Goal: Transaction & Acquisition: Purchase product/service

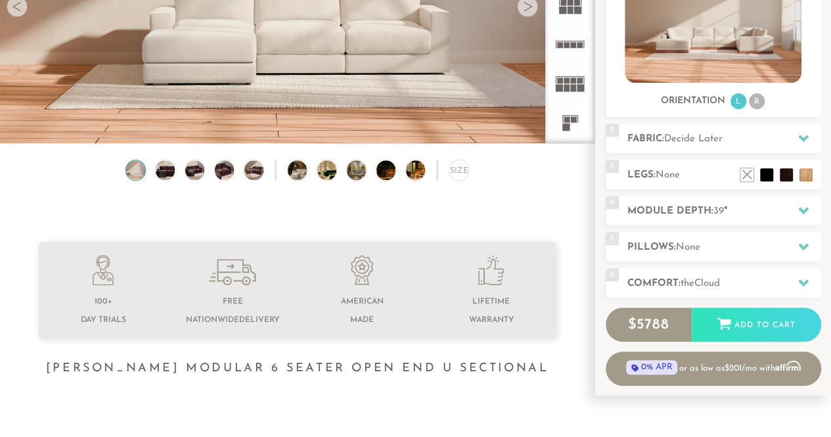
scroll to position [261, 0]
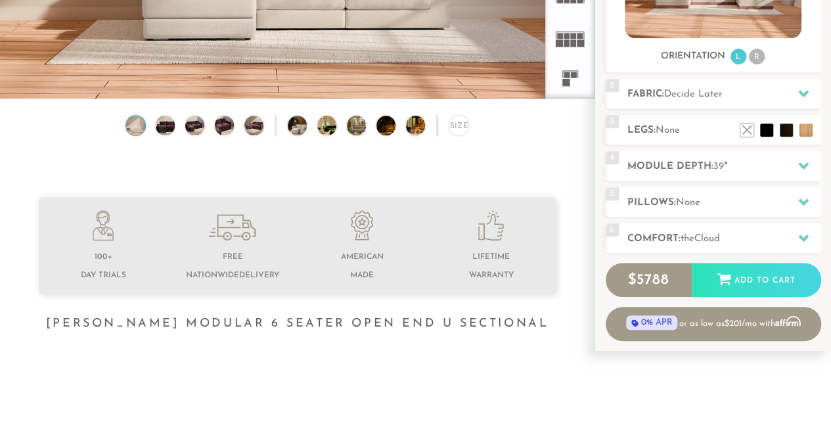
click at [800, 126] on li at bounding box center [786, 110] width 53 height 53
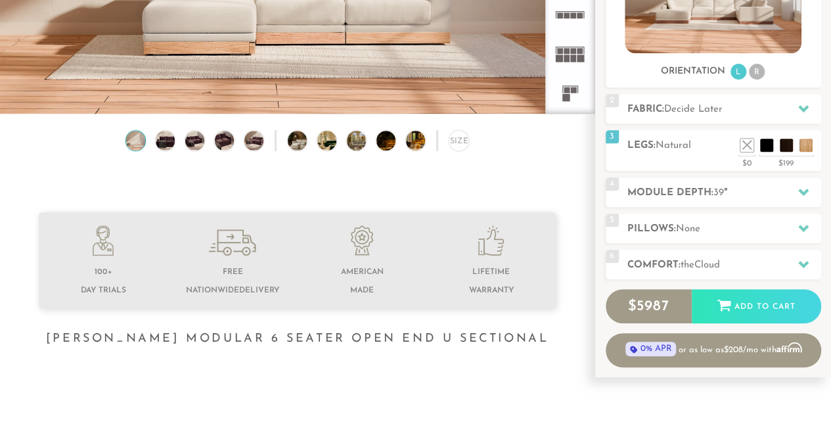
scroll to position [276, 0]
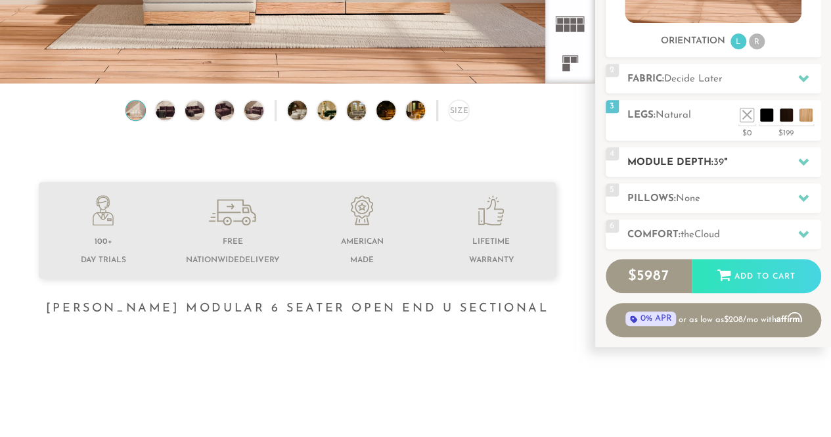
click at [807, 160] on icon at bounding box center [804, 161] width 11 height 7
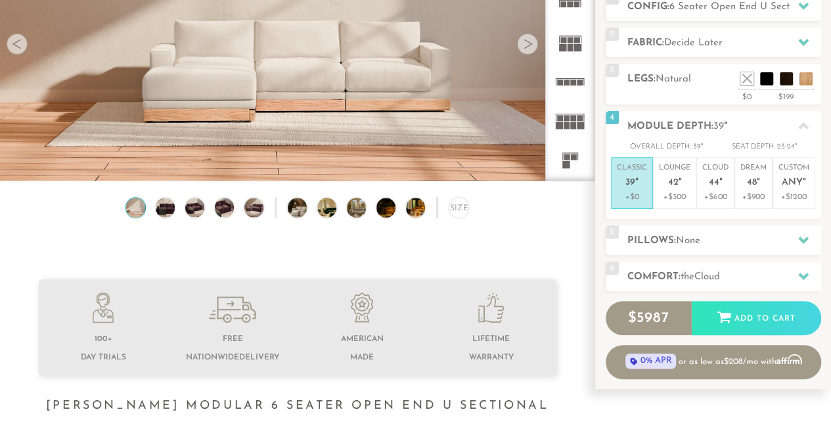
scroll to position [164, 0]
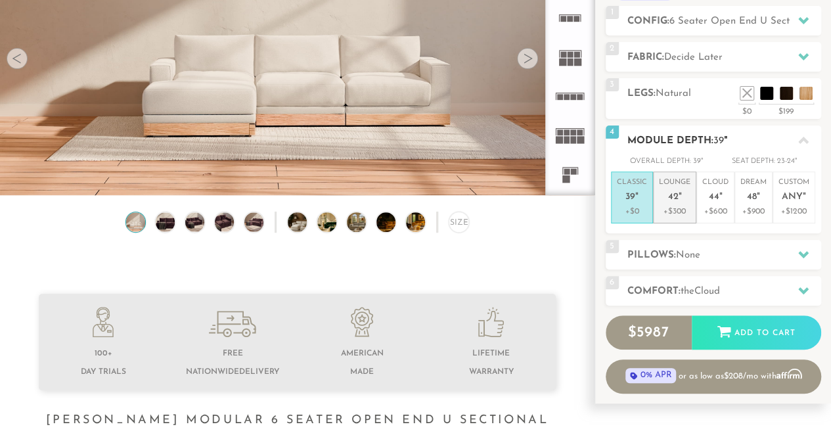
click at [668, 200] on span "42" at bounding box center [673, 197] width 11 height 11
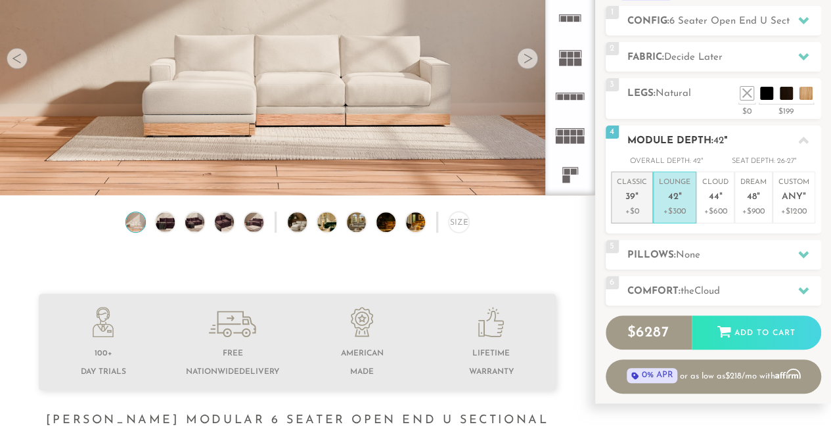
click at [635, 198] on span "39" at bounding box center [631, 197] width 10 height 11
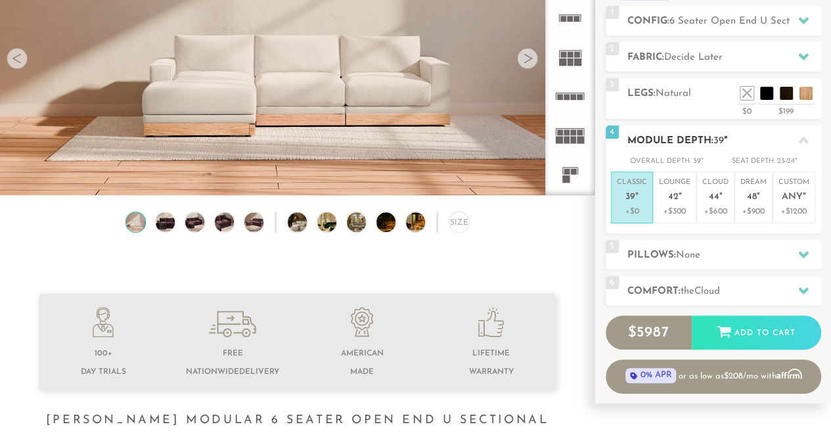
click at [802, 142] on icon at bounding box center [804, 140] width 11 height 11
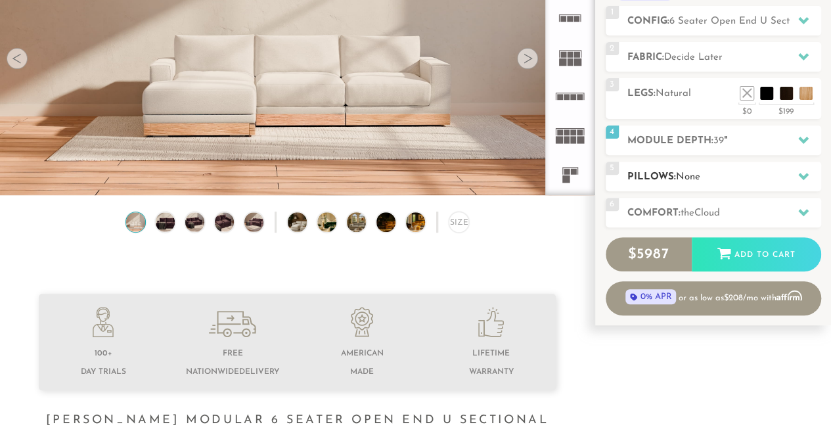
click at [803, 174] on icon at bounding box center [804, 176] width 11 height 11
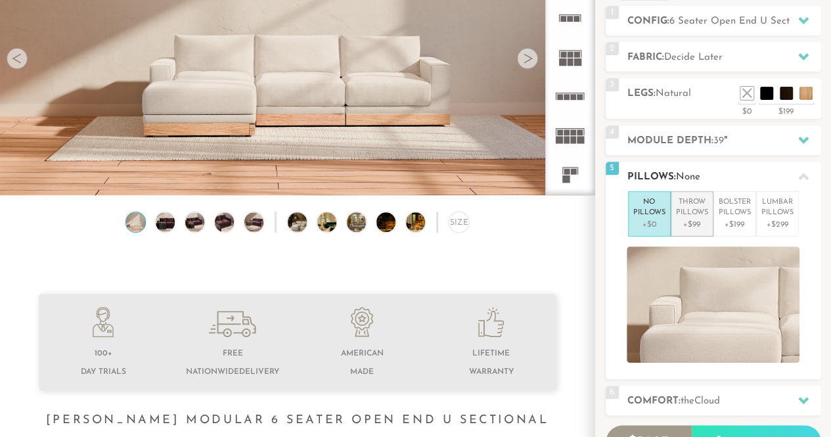
click at [697, 213] on p "Throw Pillows" at bounding box center [692, 208] width 32 height 22
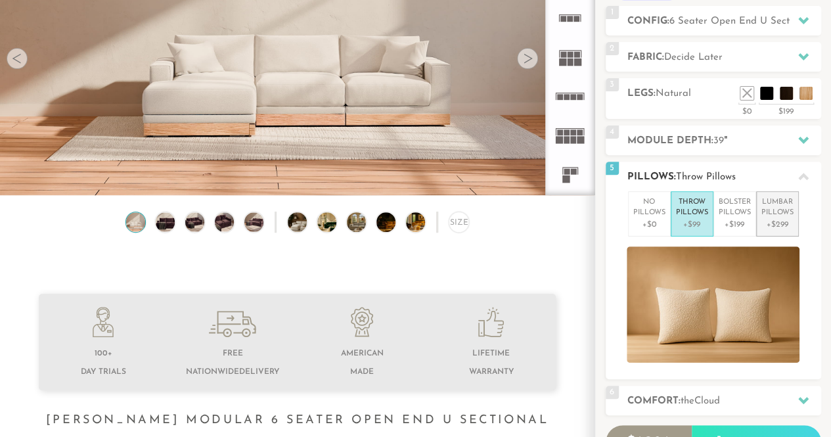
click at [778, 215] on p "Lumbar Pillows" at bounding box center [778, 208] width 32 height 22
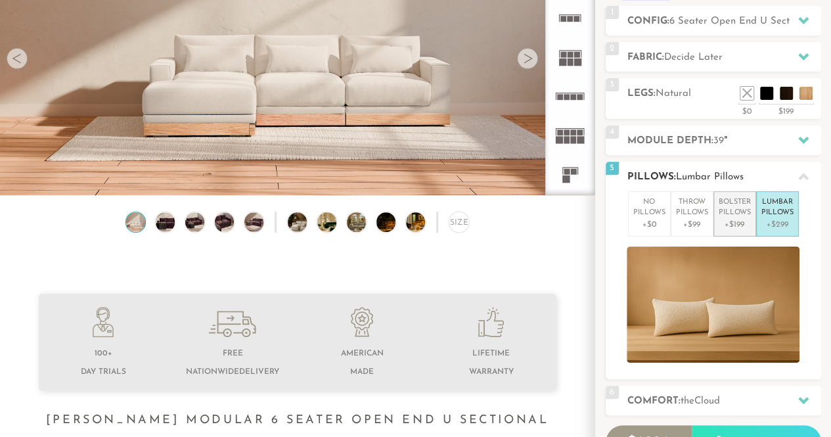
click at [732, 210] on p "Bolster Pillows" at bounding box center [735, 208] width 32 height 22
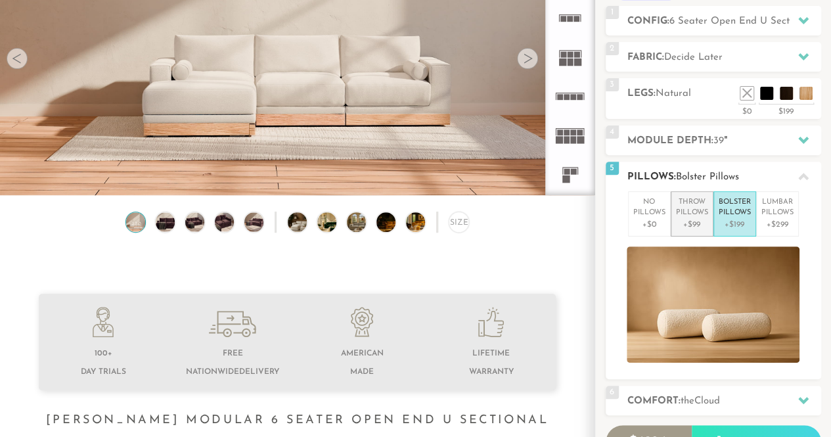
click at [688, 210] on p "Throw Pillows" at bounding box center [692, 208] width 32 height 22
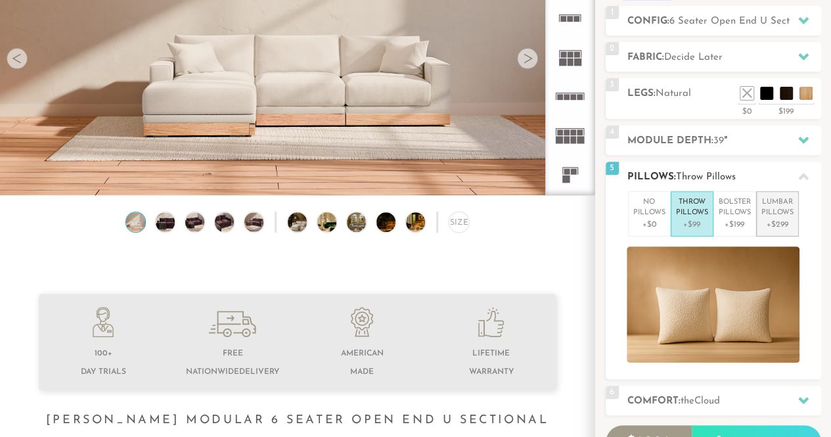
click at [783, 201] on p "Lumbar Pillows" at bounding box center [778, 208] width 32 height 22
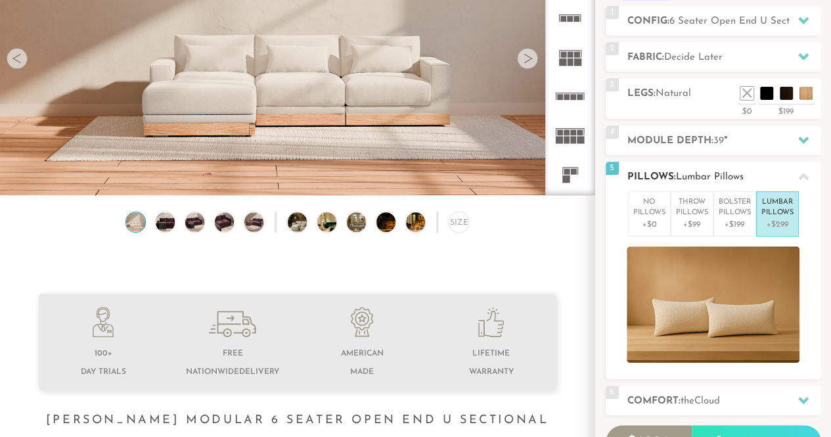
click at [803, 176] on icon at bounding box center [804, 177] width 11 height 11
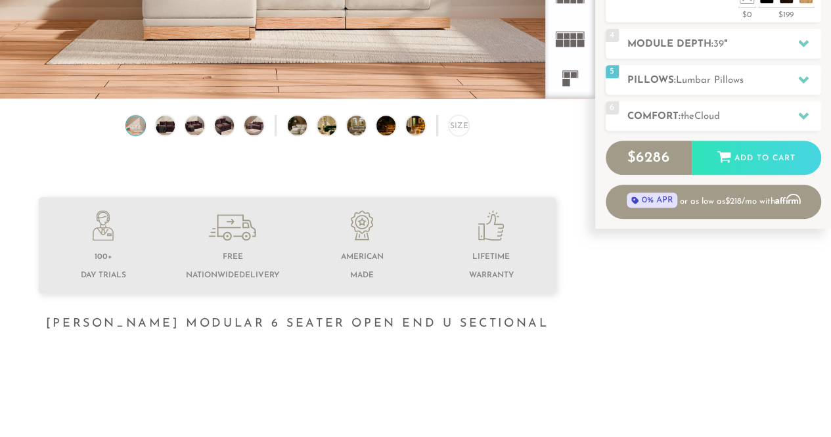
scroll to position [306, 0]
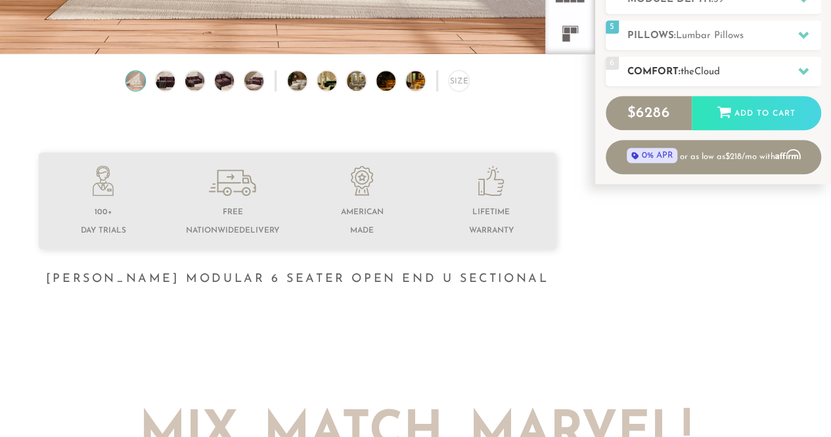
click at [782, 64] on h2 "Comfort: the Cloud" at bounding box center [725, 71] width 194 height 15
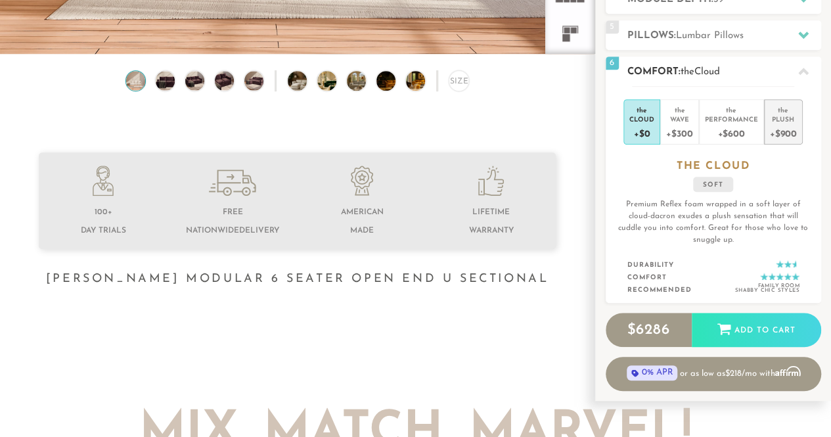
click at [782, 120] on div "Plush" at bounding box center [783, 118] width 27 height 9
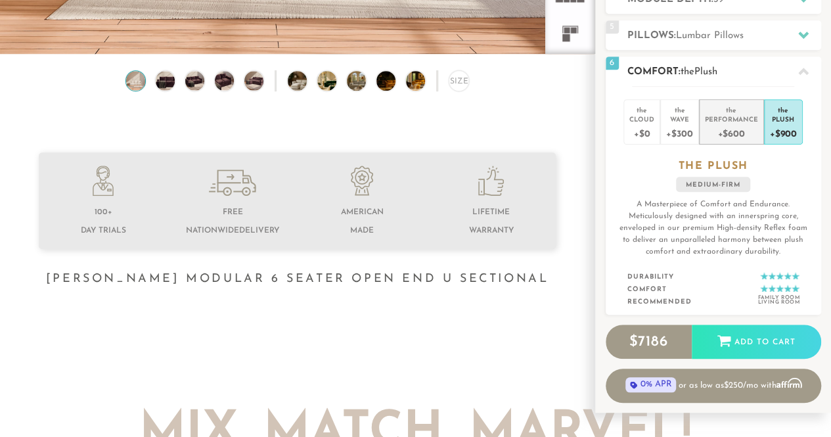
click at [723, 120] on div "Performance" at bounding box center [731, 118] width 53 height 9
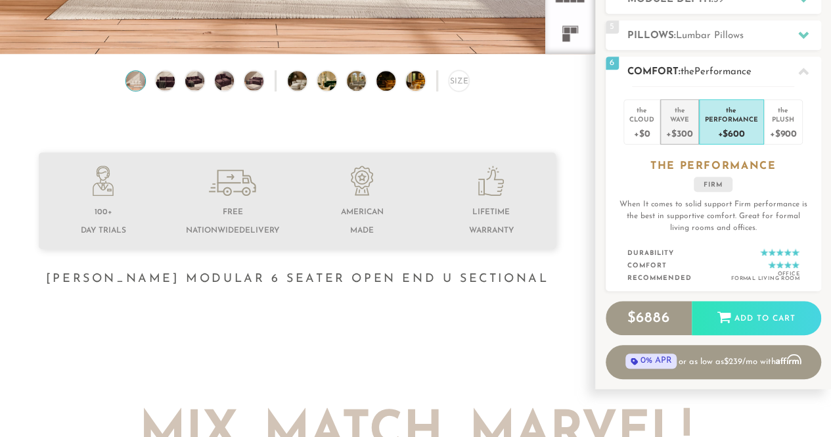
click at [684, 118] on div "Wave" at bounding box center [679, 118] width 26 height 9
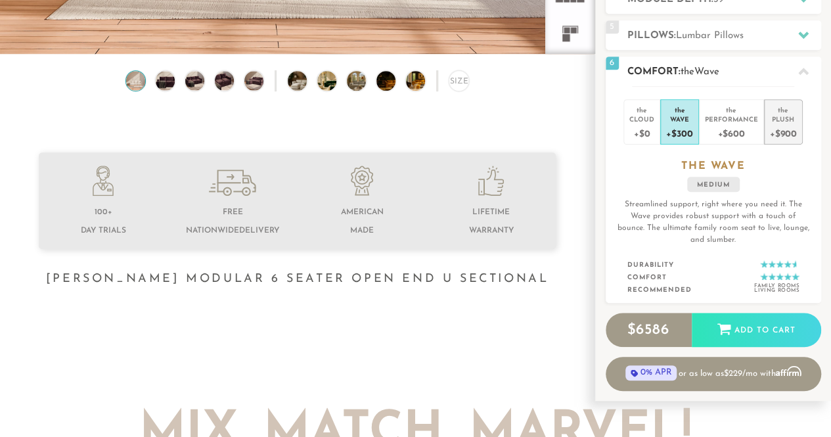
click at [783, 114] on div "Plush" at bounding box center [783, 118] width 27 height 9
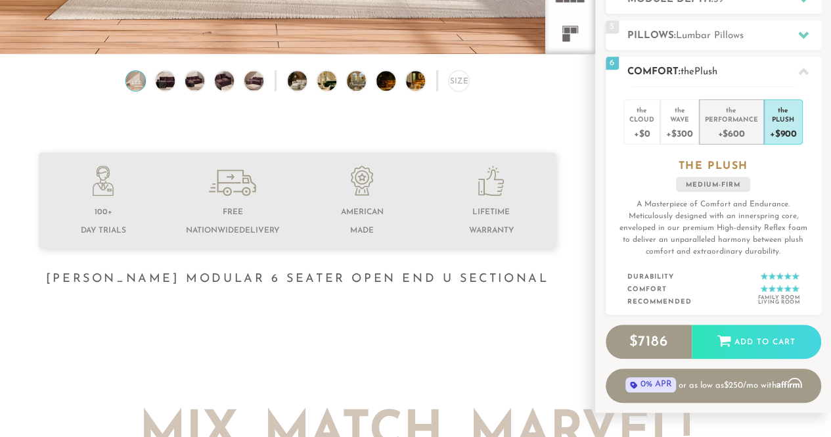
click at [747, 118] on div "Performance" at bounding box center [731, 118] width 53 height 9
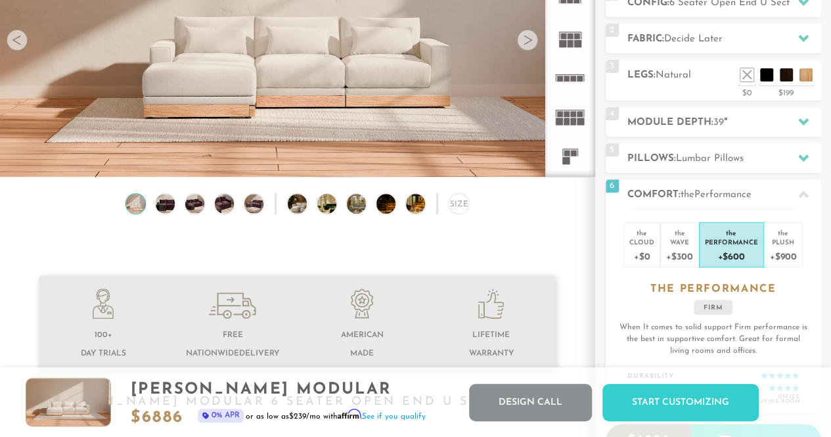
scroll to position [198, 0]
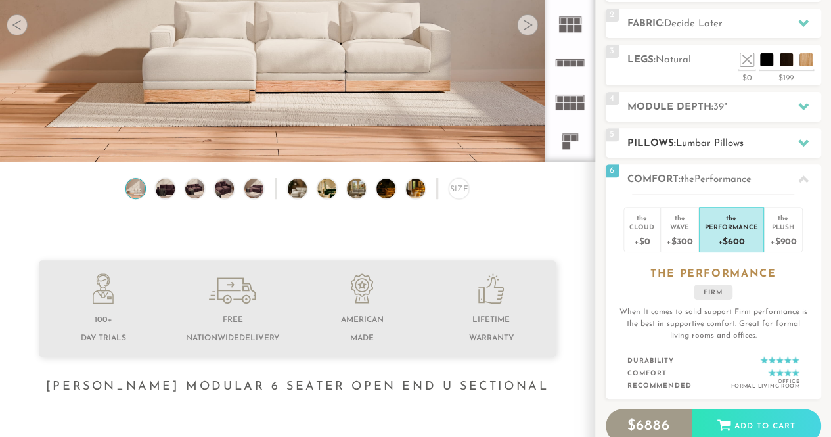
click at [782, 144] on h2 "Pillows: [MEDICAL_DATA] Pillows" at bounding box center [725, 143] width 194 height 15
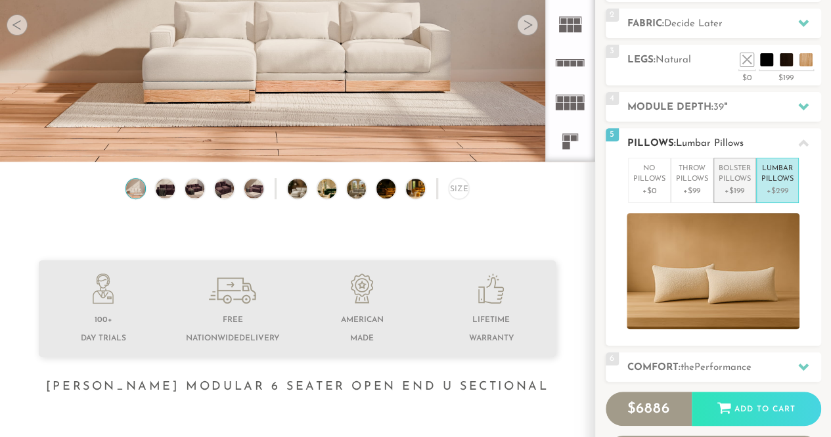
click at [739, 176] on p "Bolster Pillows" at bounding box center [735, 175] width 32 height 22
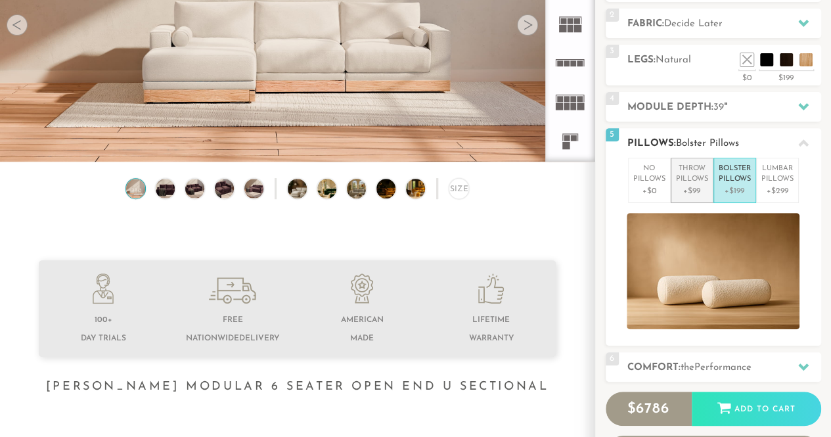
click at [686, 174] on p "Throw Pillows" at bounding box center [692, 175] width 32 height 22
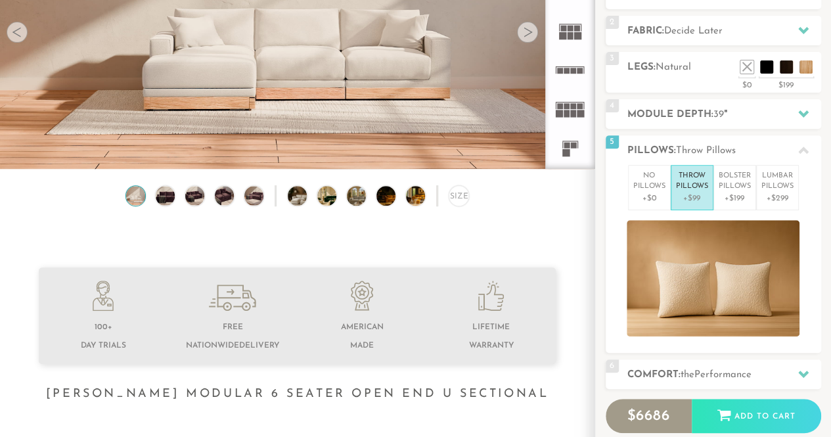
scroll to position [205, 0]
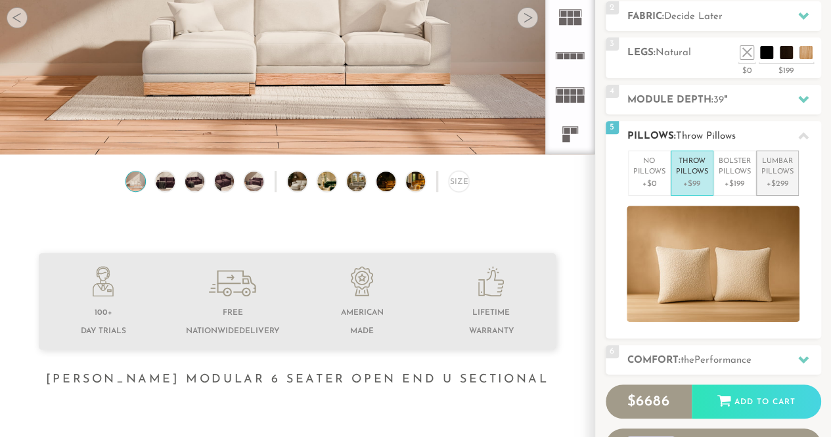
click at [777, 169] on p "Lumbar Pillows" at bounding box center [778, 167] width 32 height 22
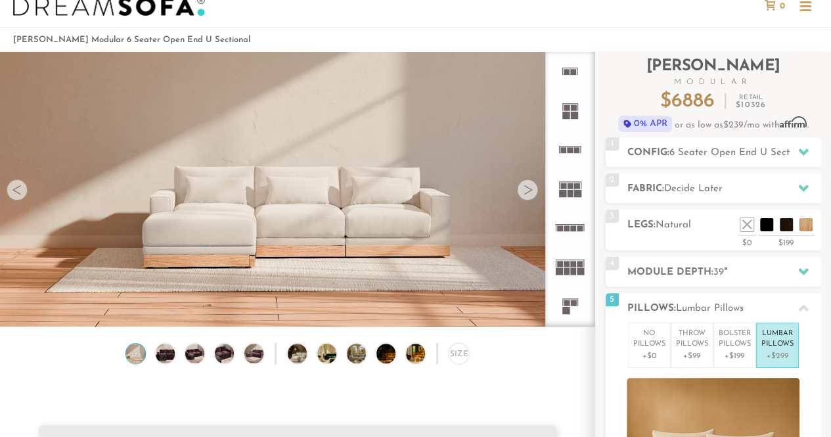
scroll to position [47, 0]
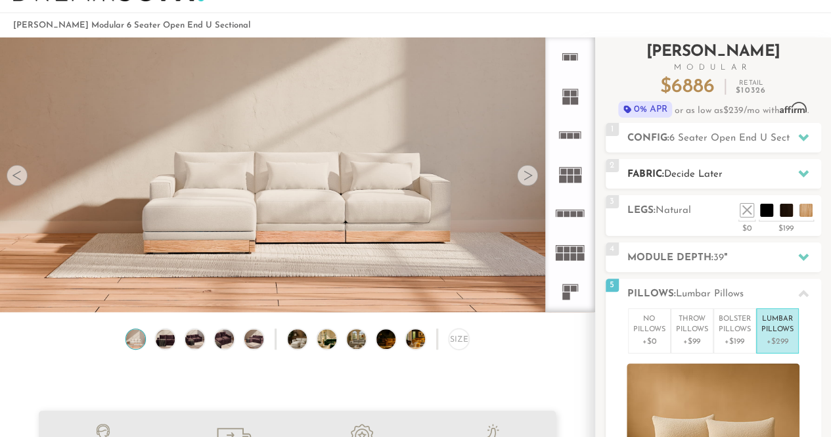
click at [777, 168] on h2 "Fabric: Decide Later" at bounding box center [725, 174] width 194 height 15
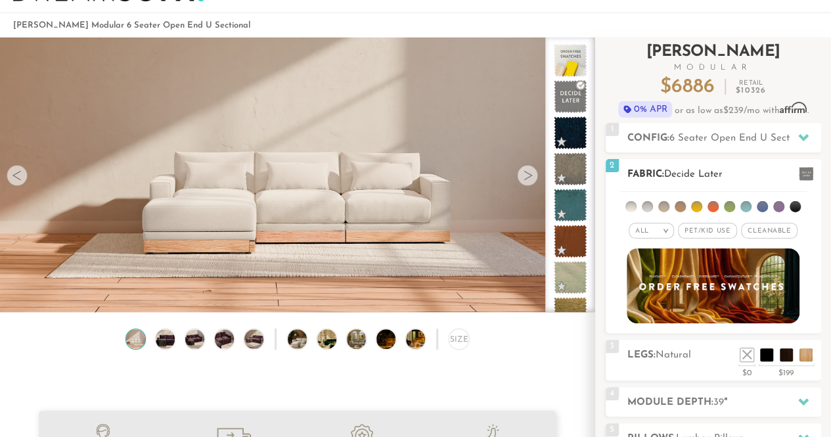
click at [702, 231] on span "Pet/Kid Use x" at bounding box center [707, 231] width 59 height 16
click at [762, 229] on span "Cleanable x" at bounding box center [774, 231] width 57 height 16
click at [648, 229] on div "All >" at bounding box center [641, 231] width 45 height 16
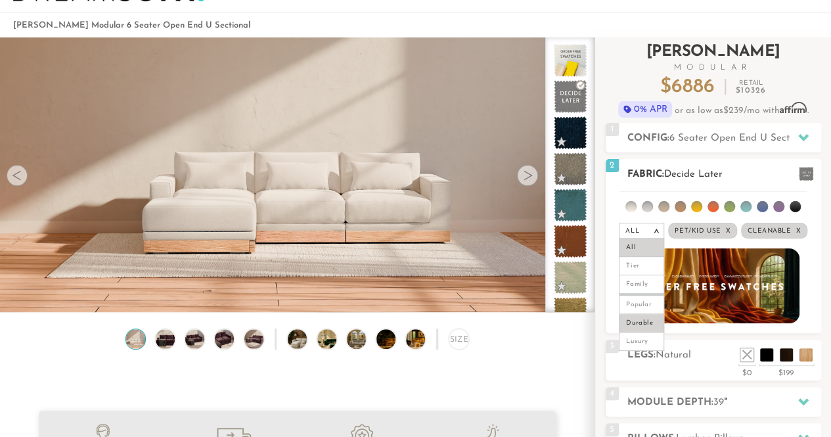
click at [646, 314] on li "Durable" at bounding box center [641, 323] width 45 height 18
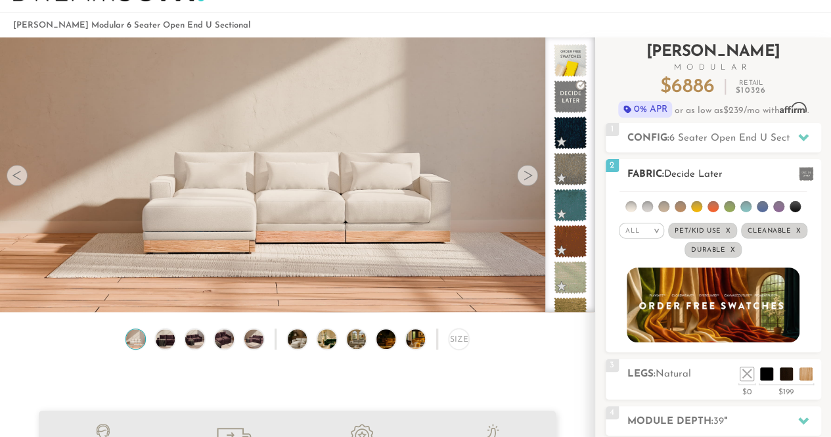
click at [682, 209] on li at bounding box center [680, 206] width 11 height 11
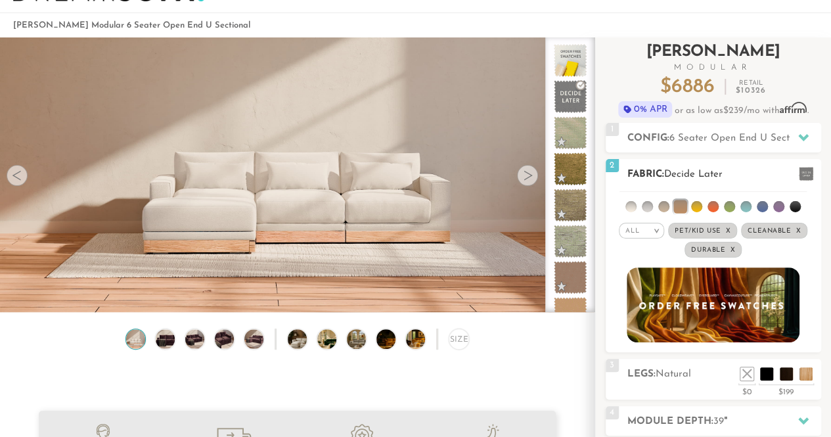
click at [701, 206] on li at bounding box center [696, 206] width 11 height 11
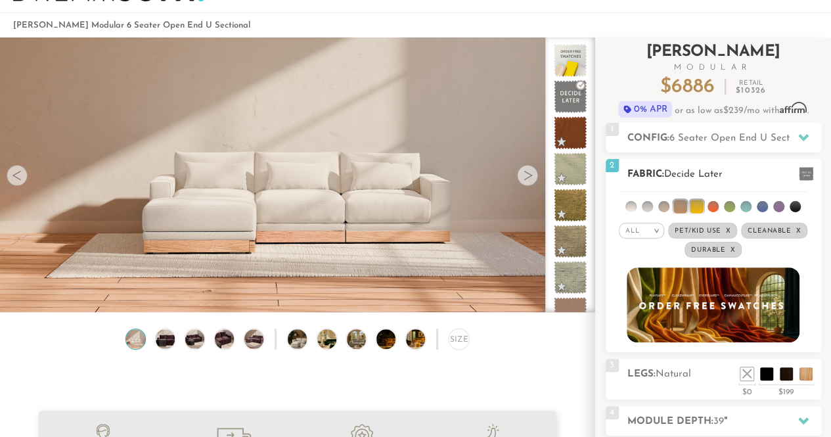
click at [714, 204] on li at bounding box center [713, 206] width 11 height 11
click at [736, 203] on ul at bounding box center [713, 204] width 187 height 24
click at [751, 203] on li at bounding box center [746, 206] width 11 height 11
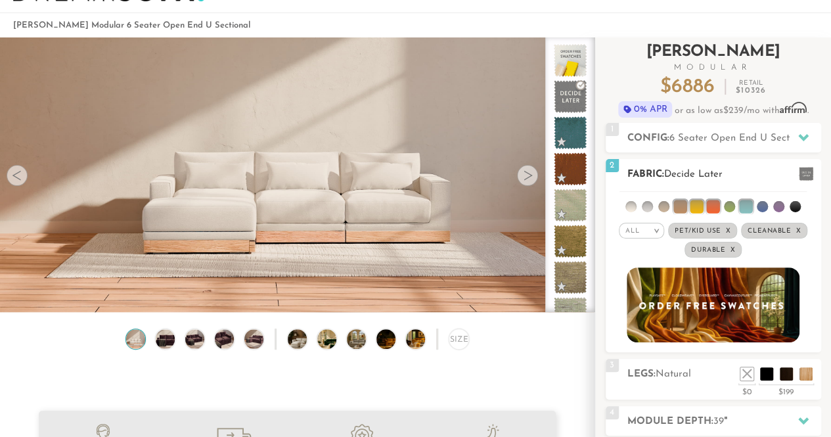
click at [761, 203] on li at bounding box center [762, 206] width 11 height 11
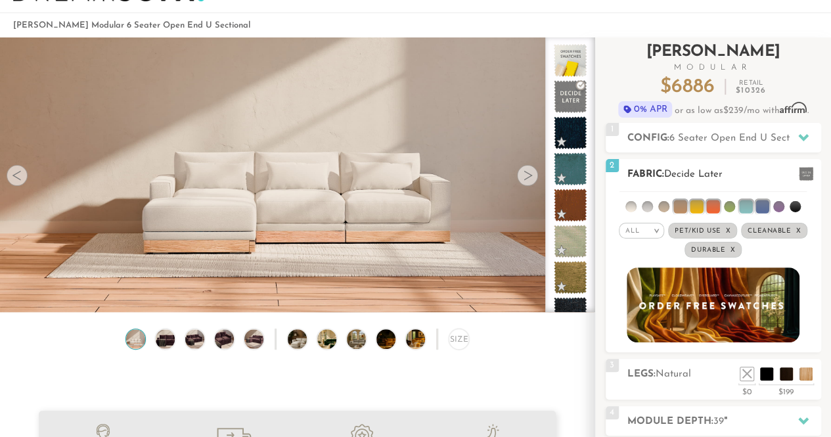
click at [785, 205] on ul at bounding box center [713, 204] width 187 height 24
click at [647, 206] on li at bounding box center [647, 206] width 11 height 11
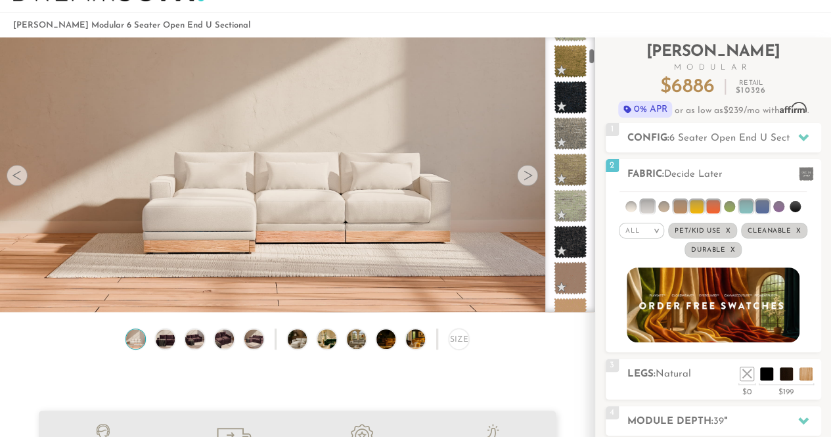
scroll to position [0, 0]
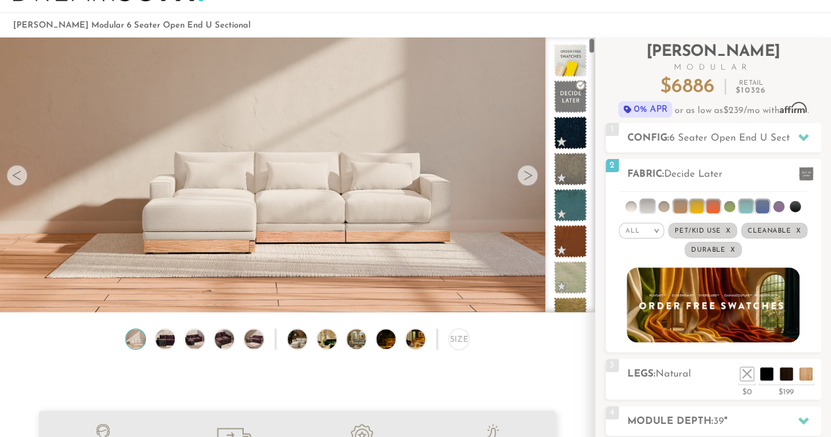
drag, startPoint x: 591, startPoint y: 47, endPoint x: 574, endPoint y: 3, distance: 46.6
click at [530, 177] on div at bounding box center [527, 175] width 21 height 21
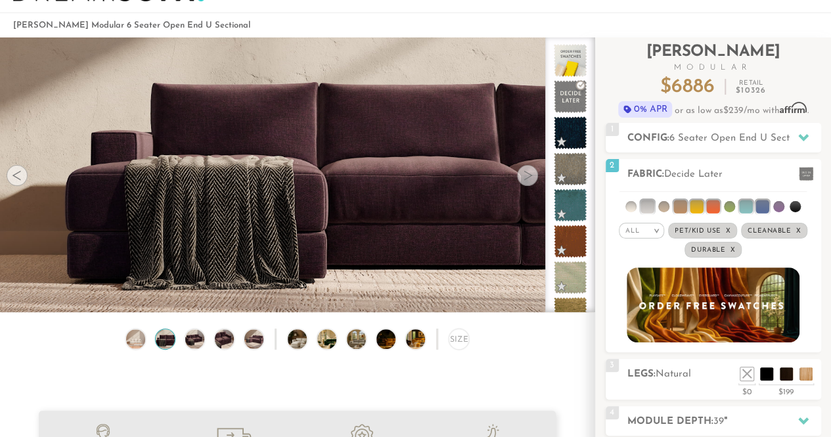
click at [530, 177] on div at bounding box center [527, 175] width 21 height 21
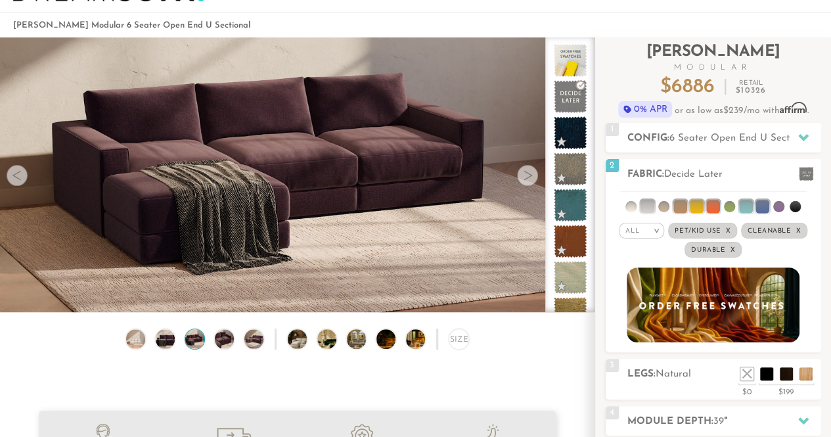
click at [530, 177] on div at bounding box center [527, 175] width 21 height 21
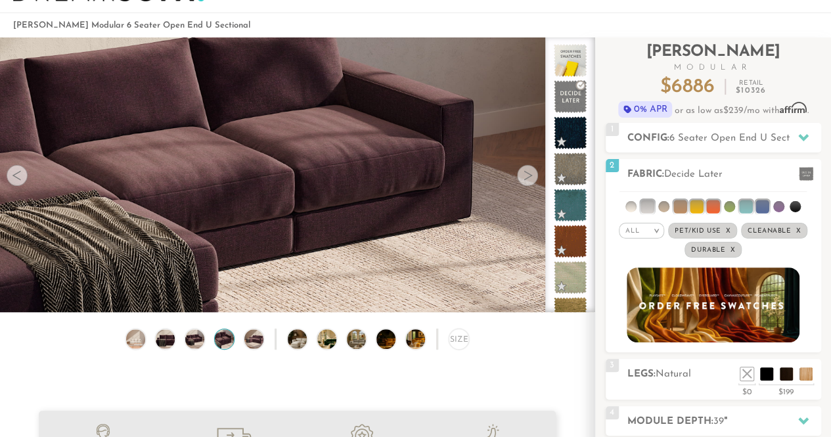
click at [530, 177] on div at bounding box center [527, 175] width 21 height 21
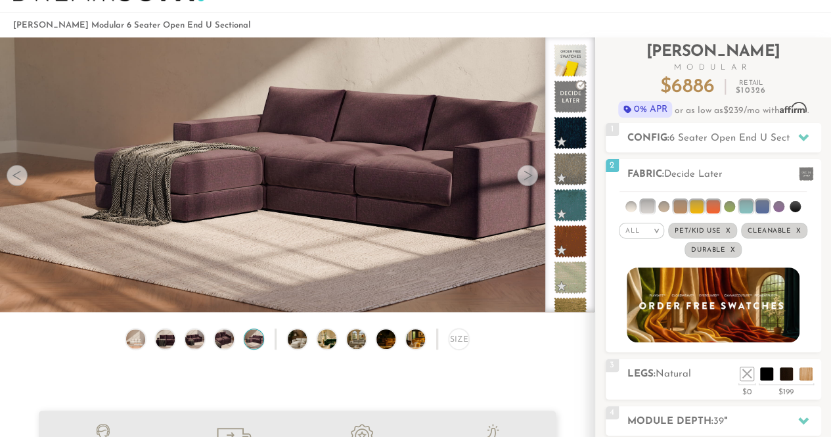
click at [530, 177] on div at bounding box center [527, 175] width 21 height 21
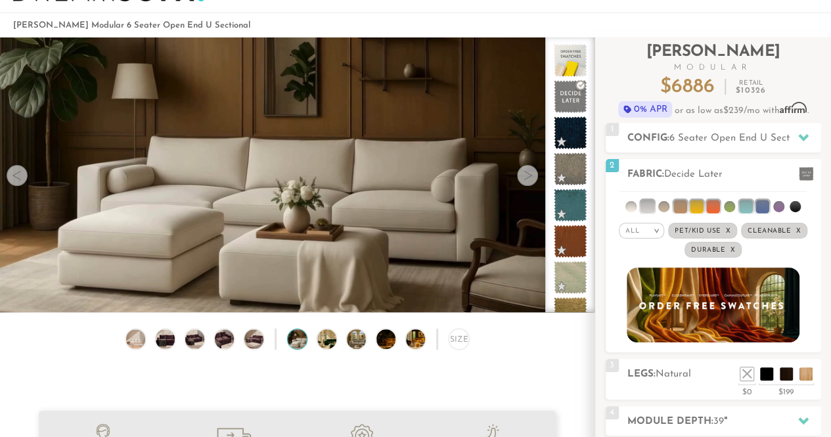
click at [530, 177] on div at bounding box center [527, 175] width 21 height 21
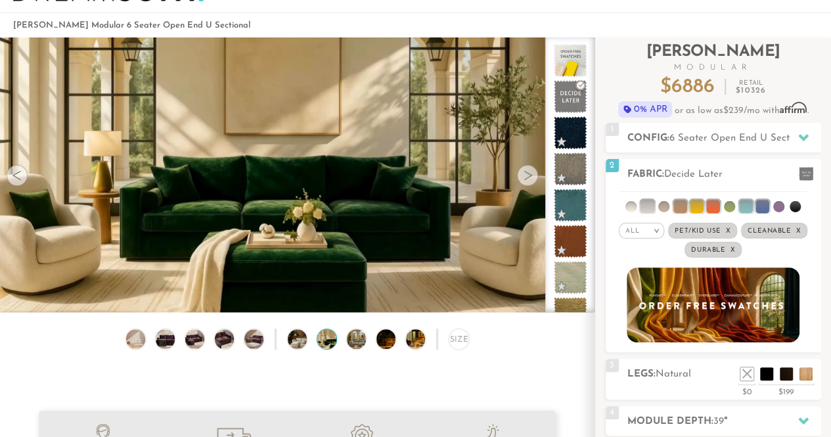
click at [18, 179] on div at bounding box center [17, 175] width 21 height 21
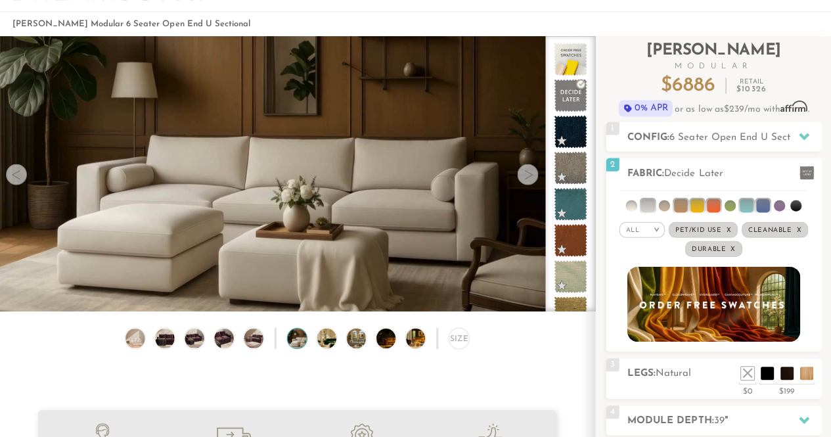
scroll to position [48, 0]
